Goal: Information Seeking & Learning: Learn about a topic

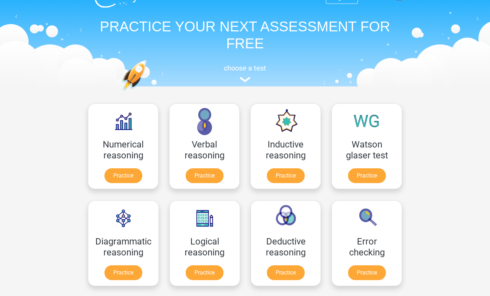
scroll to position [23, 0]
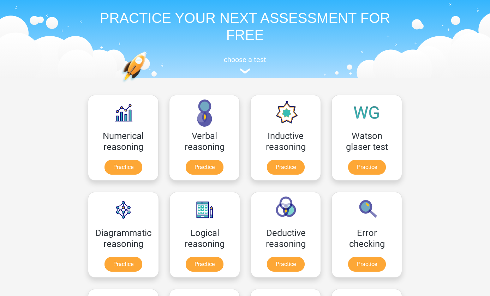
click at [377, 168] on link "Practice" at bounding box center [367, 167] width 38 height 15
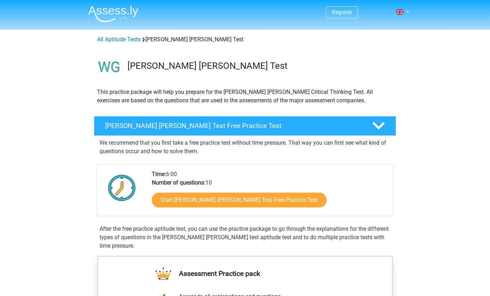
click at [277, 202] on link "Start Watson Glaser Test Free Practice Test" at bounding box center [239, 200] width 175 height 15
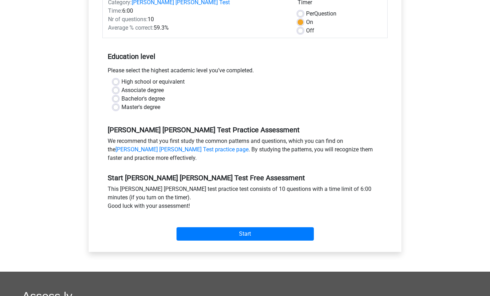
scroll to position [108, 0]
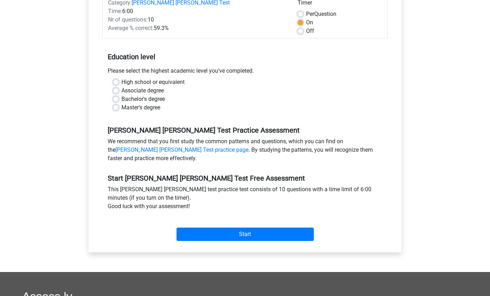
click at [121, 95] on label "Bachelor's degree" at bounding box center [142, 99] width 43 height 8
click at [117, 95] on input "Bachelor's degree" at bounding box center [116, 98] width 6 height 7
radio input "true"
click at [313, 228] on input "Start" at bounding box center [244, 234] width 137 height 13
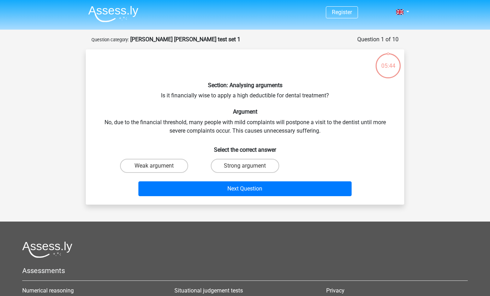
click at [168, 168] on label "Weak argument" at bounding box center [154, 166] width 68 height 14
click at [159, 168] on input "Weak argument" at bounding box center [156, 168] width 5 height 5
radio input "true"
click at [202, 190] on button "Next Question" at bounding box center [244, 188] width 213 height 15
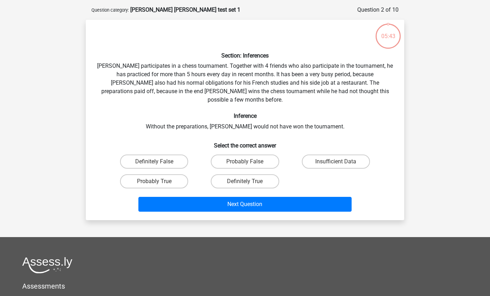
scroll to position [35, 0]
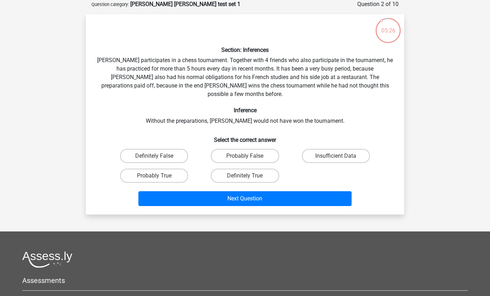
click at [173, 169] on label "Probably True" at bounding box center [154, 176] width 68 height 14
click at [159, 176] on input "Probably True" at bounding box center [156, 178] width 5 height 5
radio input "true"
click at [268, 191] on button "Next Question" at bounding box center [244, 198] width 213 height 15
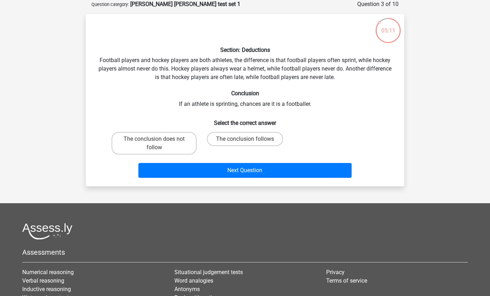
click at [179, 153] on label "The conclusion does not follow" at bounding box center [153, 143] width 85 height 23
click at [159, 144] on input "The conclusion does not follow" at bounding box center [156, 141] width 5 height 5
radio input "true"
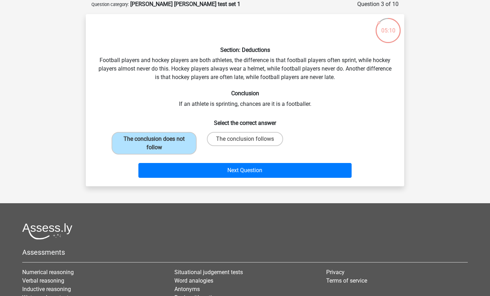
click at [263, 171] on button "Next Question" at bounding box center [244, 170] width 213 height 15
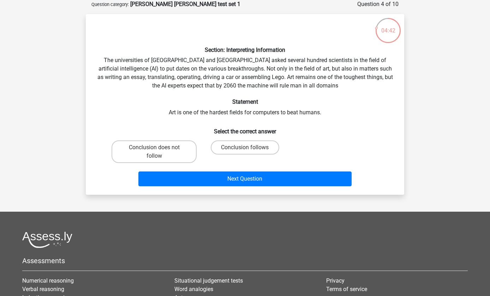
click at [261, 148] on label "Conclusion follows" at bounding box center [245, 147] width 68 height 14
click at [249, 148] on input "Conclusion follows" at bounding box center [247, 149] width 5 height 5
radio input "true"
click at [262, 180] on button "Next Question" at bounding box center [244, 178] width 213 height 15
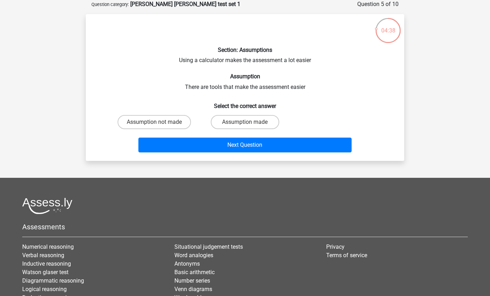
click at [249, 121] on label "Assumption made" at bounding box center [245, 122] width 68 height 14
click at [249, 122] on input "Assumption made" at bounding box center [247, 124] width 5 height 5
radio input "true"
click at [250, 149] on button "Next Question" at bounding box center [244, 145] width 213 height 15
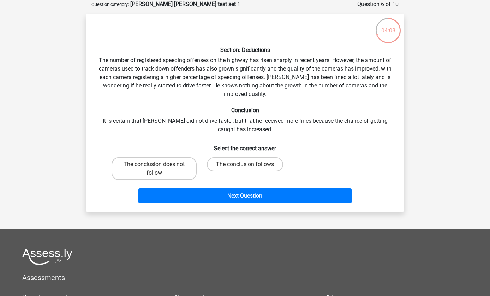
click at [185, 170] on label "The conclusion does not follow" at bounding box center [153, 168] width 85 height 23
click at [159, 169] on input "The conclusion does not follow" at bounding box center [156, 166] width 5 height 5
radio input "true"
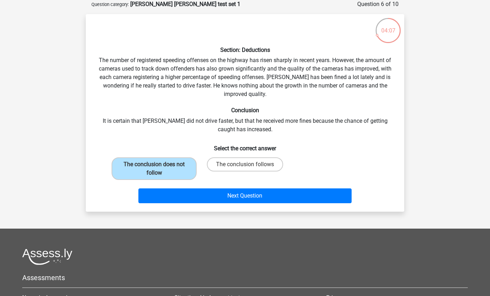
click at [270, 193] on button "Next Question" at bounding box center [244, 195] width 213 height 15
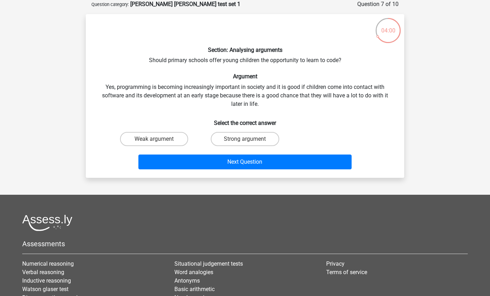
click at [252, 139] on label "Strong argument" at bounding box center [245, 139] width 68 height 14
click at [249, 139] on input "Strong argument" at bounding box center [247, 141] width 5 height 5
radio input "true"
click at [271, 163] on button "Next Question" at bounding box center [244, 162] width 213 height 15
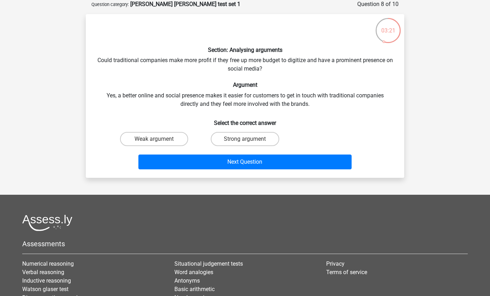
click at [170, 141] on label "Weak argument" at bounding box center [154, 139] width 68 height 14
click at [159, 141] on input "Weak argument" at bounding box center [156, 141] width 5 height 5
radio input "true"
click at [193, 161] on button "Next Question" at bounding box center [244, 162] width 213 height 15
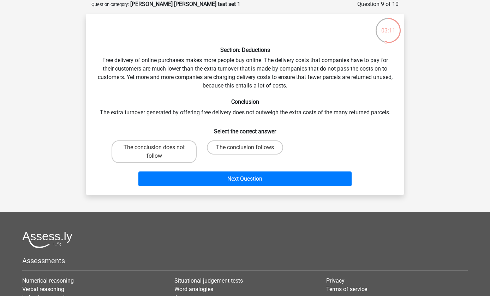
click at [171, 163] on label "The conclusion does not follow" at bounding box center [153, 151] width 85 height 23
click at [159, 152] on input "The conclusion does not follow" at bounding box center [156, 149] width 5 height 5
radio input "true"
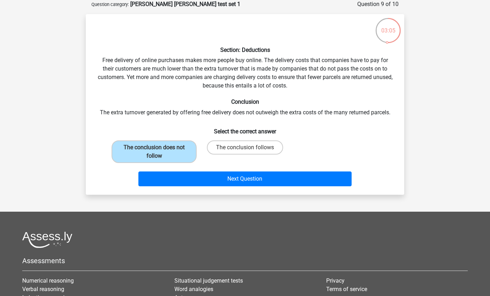
click at [280, 183] on button "Next Question" at bounding box center [244, 178] width 213 height 15
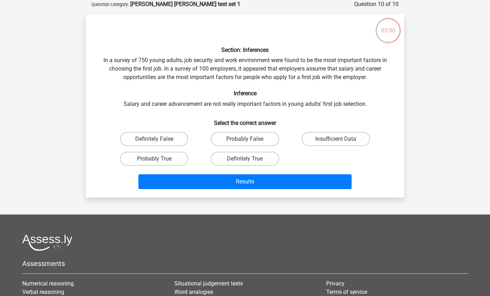
click at [172, 135] on label "Definitely False" at bounding box center [154, 139] width 68 height 14
click at [159, 139] on input "Definitely False" at bounding box center [156, 141] width 5 height 5
radio input "true"
click at [265, 134] on label "Probably False" at bounding box center [245, 139] width 68 height 14
click at [249, 139] on input "Probably False" at bounding box center [247, 141] width 5 height 5
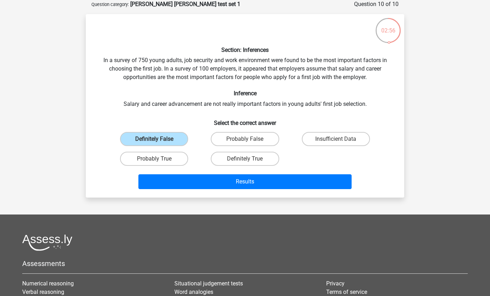
radio input "true"
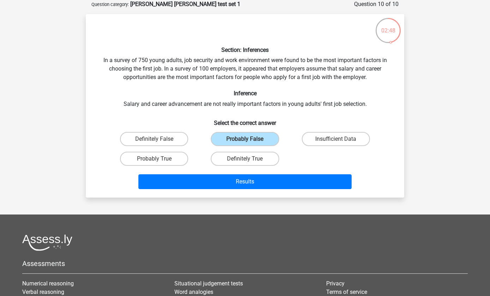
click at [256, 181] on button "Results" at bounding box center [244, 181] width 213 height 15
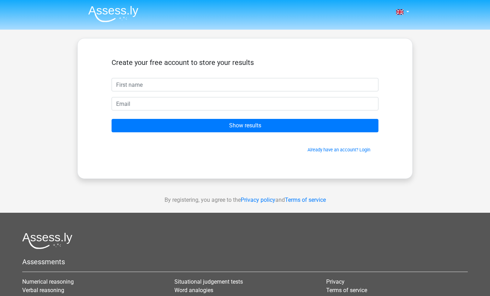
click at [344, 149] on link "Already have an account? Login" at bounding box center [338, 149] width 63 height 5
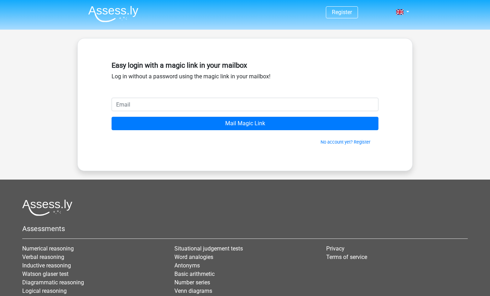
click at [321, 103] on input "email" at bounding box center [244, 104] width 267 height 13
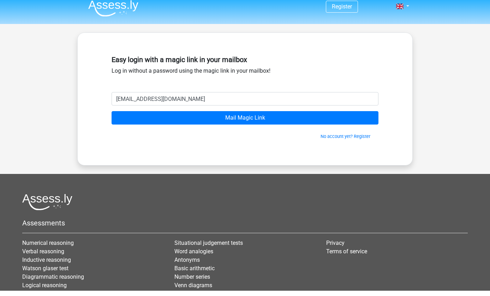
type input "[EMAIL_ADDRESS][DOMAIN_NAME]"
click at [316, 117] on input "Mail Magic Link" at bounding box center [244, 123] width 267 height 13
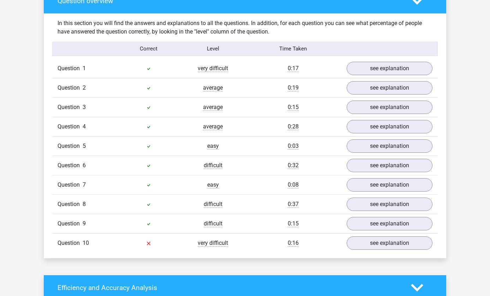
click at [401, 236] on link "see explanation" at bounding box center [389, 242] width 86 height 13
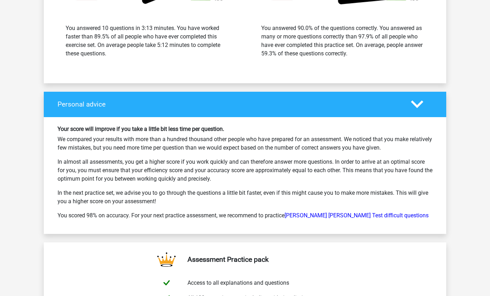
scroll to position [1414, 0]
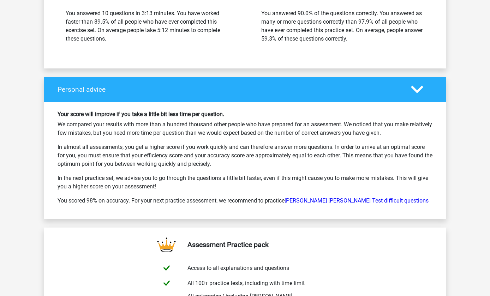
click at [371, 197] on link "Watson Glaser Test difficult questions" at bounding box center [356, 200] width 144 height 7
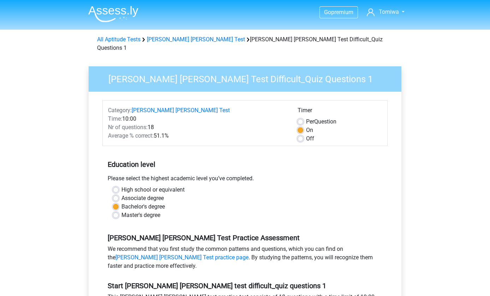
click at [175, 39] on link "[PERSON_NAME] [PERSON_NAME] Test" at bounding box center [196, 39] width 98 height 7
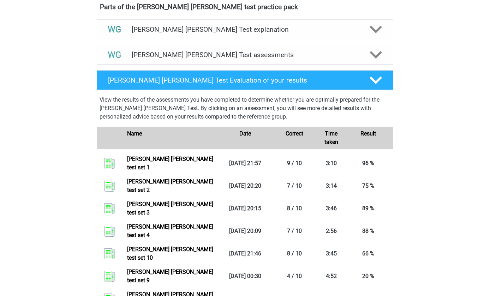
scroll to position [473, 0]
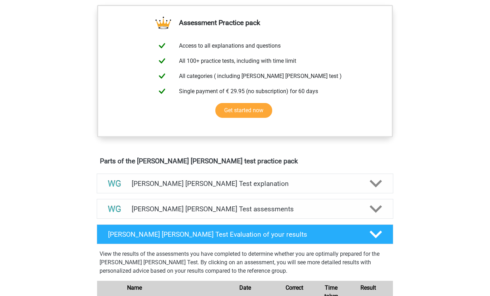
click at [368, 207] on div at bounding box center [375, 209] width 24 height 12
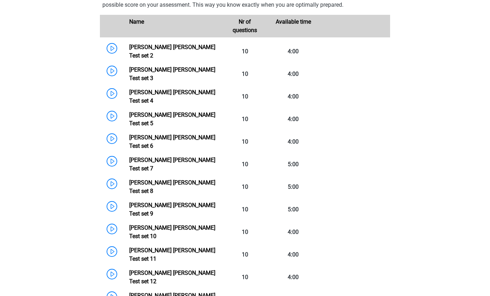
scroll to position [491, 0]
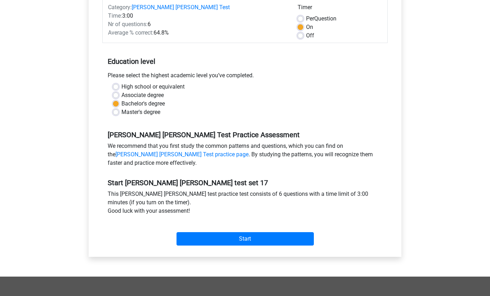
scroll to position [97, 0]
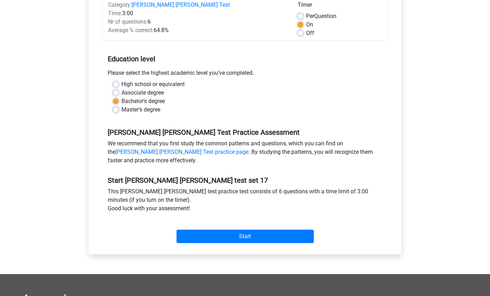
click at [266, 240] on input "Start" at bounding box center [244, 236] width 137 height 13
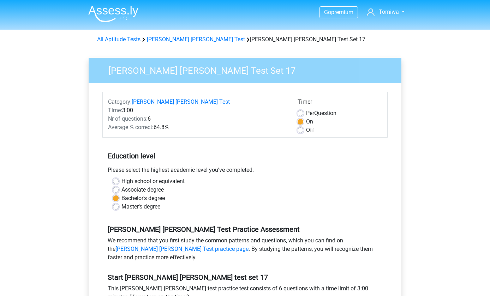
scroll to position [123, 0]
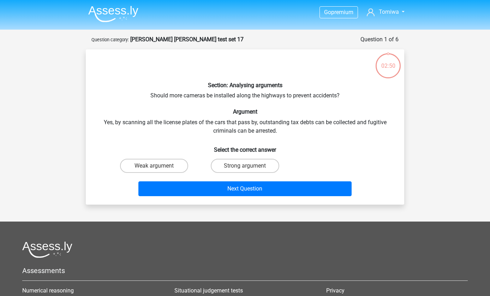
click at [179, 161] on label "Weak argument" at bounding box center [154, 166] width 68 height 14
click at [159, 166] on input "Weak argument" at bounding box center [156, 168] width 5 height 5
radio input "true"
click at [199, 186] on button "Next Question" at bounding box center [244, 188] width 213 height 15
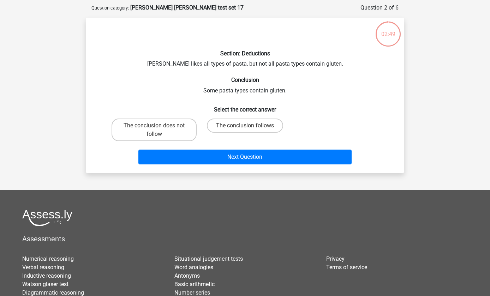
scroll to position [35, 0]
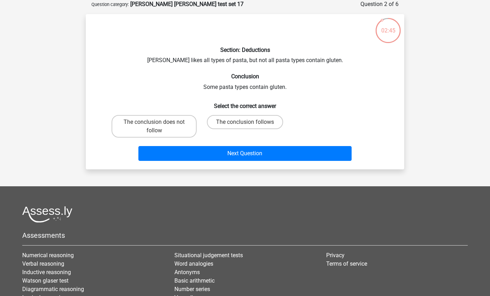
click at [259, 122] on label "The conclusion follows" at bounding box center [245, 122] width 76 height 14
click at [249, 122] on input "The conclusion follows" at bounding box center [247, 124] width 5 height 5
radio input "true"
click at [309, 156] on button "Next Question" at bounding box center [244, 153] width 213 height 15
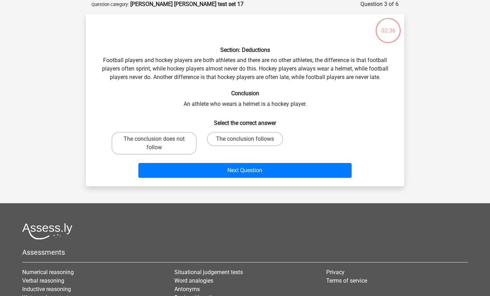
click at [185, 143] on label "The conclusion does not follow" at bounding box center [153, 143] width 85 height 23
click at [159, 143] on input "The conclusion does not follow" at bounding box center [156, 141] width 5 height 5
radio input "true"
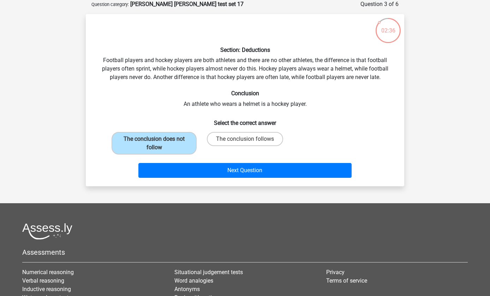
click at [217, 173] on button "Next Question" at bounding box center [244, 170] width 213 height 15
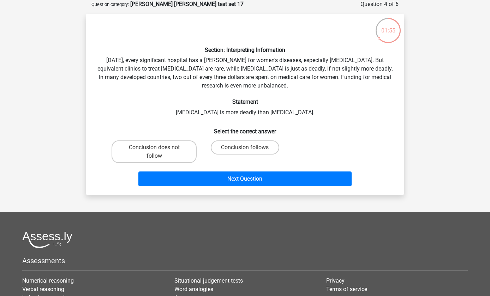
click at [184, 153] on label "Conclusion does not follow" at bounding box center [153, 151] width 85 height 23
click at [159, 152] on input "Conclusion does not follow" at bounding box center [156, 149] width 5 height 5
radio input "true"
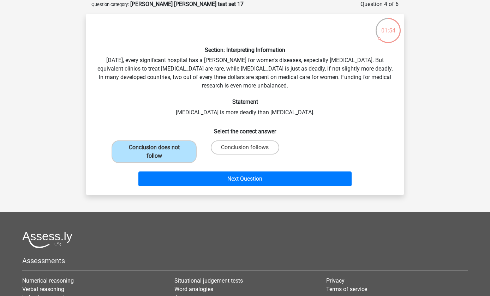
click at [216, 177] on button "Next Question" at bounding box center [244, 178] width 213 height 15
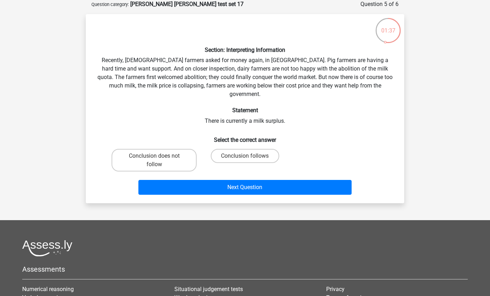
click at [243, 151] on label "Conclusion follows" at bounding box center [245, 156] width 68 height 14
click at [245, 156] on input "Conclusion follows" at bounding box center [247, 158] width 5 height 5
radio input "true"
click at [236, 183] on button "Next Question" at bounding box center [244, 187] width 213 height 15
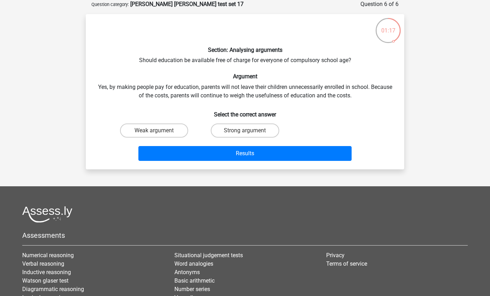
click at [173, 133] on label "Weak argument" at bounding box center [154, 130] width 68 height 14
click at [159, 133] on input "Weak argument" at bounding box center [156, 133] width 5 height 5
radio input "true"
click at [281, 159] on button "Results" at bounding box center [244, 153] width 213 height 15
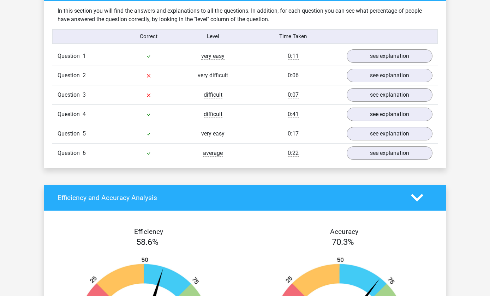
scroll to position [550, 0]
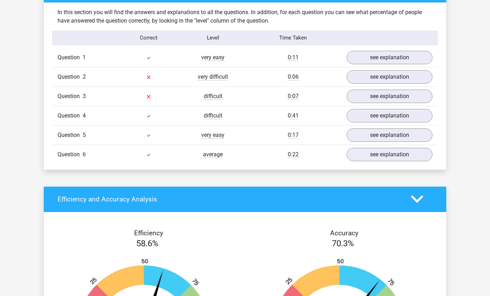
click at [399, 71] on link "see explanation" at bounding box center [389, 76] width 86 height 13
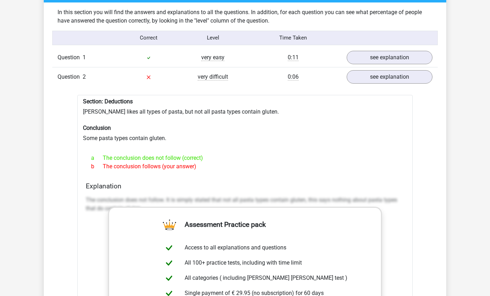
click at [373, 74] on link "see explanation" at bounding box center [389, 76] width 86 height 13
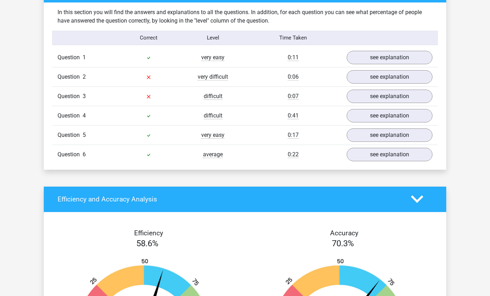
click at [378, 95] on link "see explanation" at bounding box center [389, 96] width 86 height 13
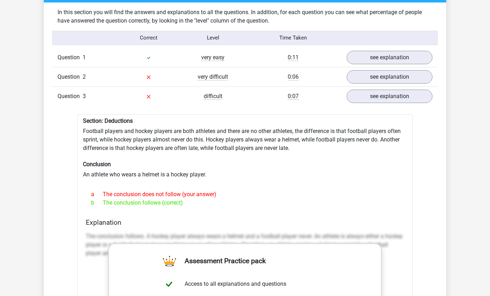
click at [367, 94] on link "see explanation" at bounding box center [389, 96] width 86 height 13
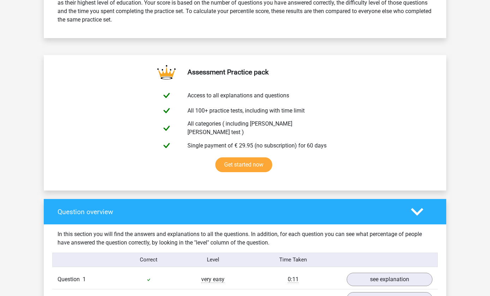
scroll to position [329, 0]
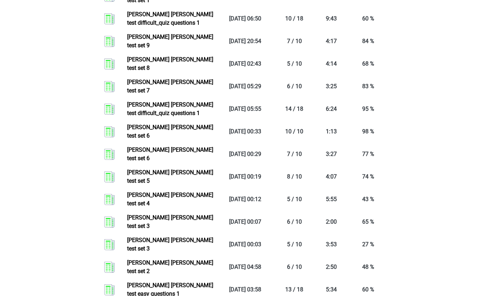
scroll to position [903, 0]
